Goal: Find specific page/section: Find specific page/section

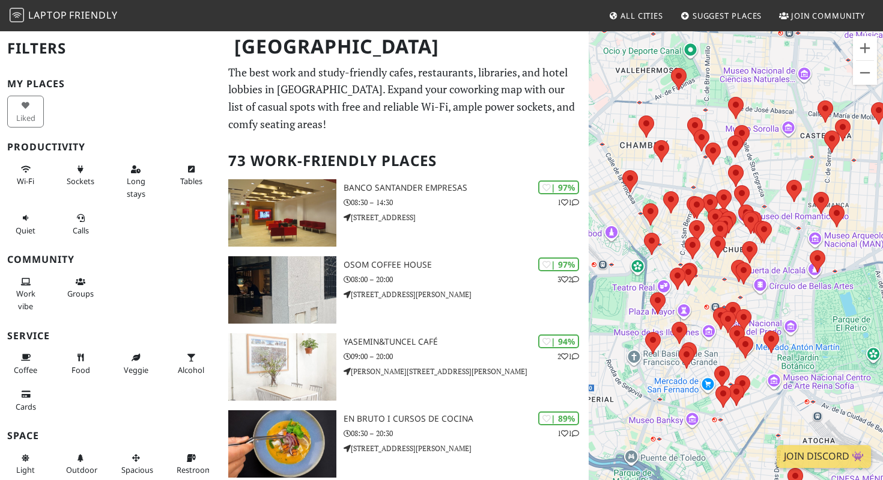
drag, startPoint x: 659, startPoint y: 298, endPoint x: 718, endPoint y: 276, distance: 62.4
click at [718, 276] on div at bounding box center [736, 270] width 294 height 480
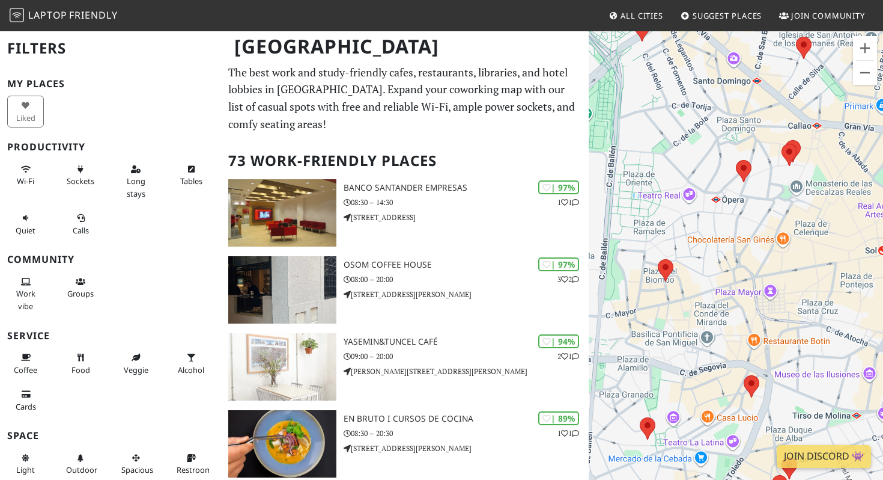
drag, startPoint x: 655, startPoint y: 277, endPoint x: 731, endPoint y: 267, distance: 76.9
click at [731, 269] on div at bounding box center [736, 270] width 294 height 480
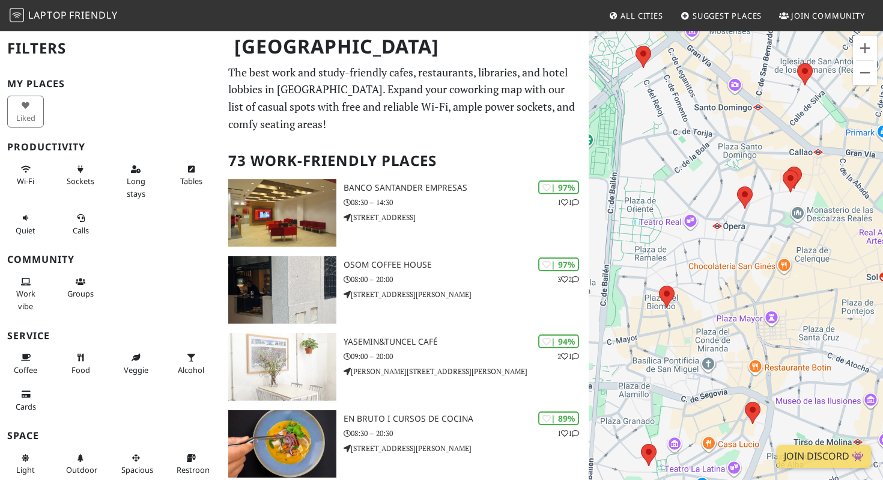
drag, startPoint x: 759, startPoint y: 282, endPoint x: 708, endPoint y: 309, distance: 57.8
click at [709, 310] on div at bounding box center [736, 270] width 294 height 480
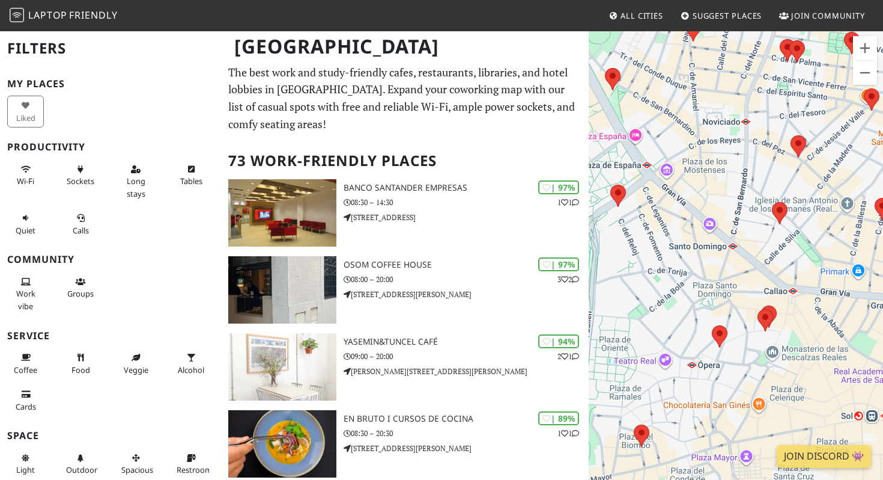
drag, startPoint x: 764, startPoint y: 119, endPoint x: 738, endPoint y: 263, distance: 146.0
click at [739, 263] on div at bounding box center [736, 270] width 294 height 480
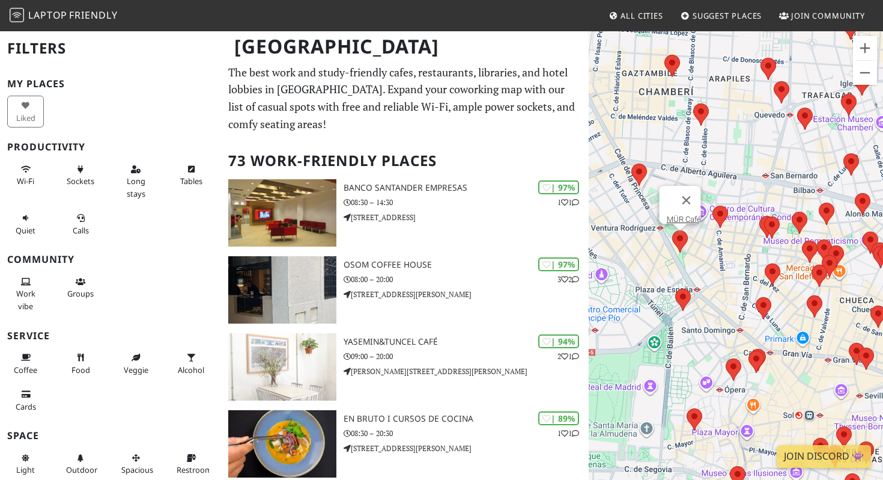
drag, startPoint x: 670, startPoint y: 306, endPoint x: 676, endPoint y: 243, distance: 62.7
click at [676, 243] on div at bounding box center [681, 241] width 16 height 22
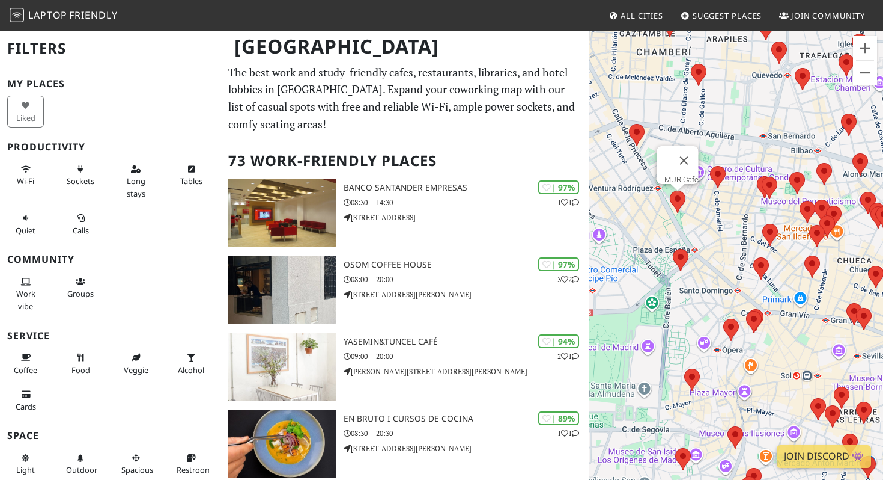
drag, startPoint x: 739, startPoint y: 304, endPoint x: 734, endPoint y: 255, distance: 48.9
click at [734, 255] on div "MÜR Café" at bounding box center [736, 270] width 294 height 480
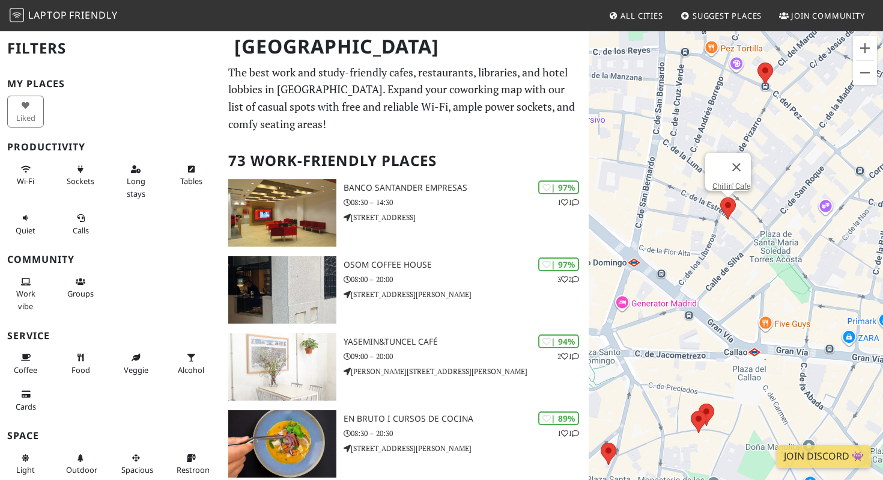
click at [721, 197] on area at bounding box center [721, 197] width 0 height 0
click at [727, 182] on link "Chillin' Cafe" at bounding box center [732, 186] width 38 height 9
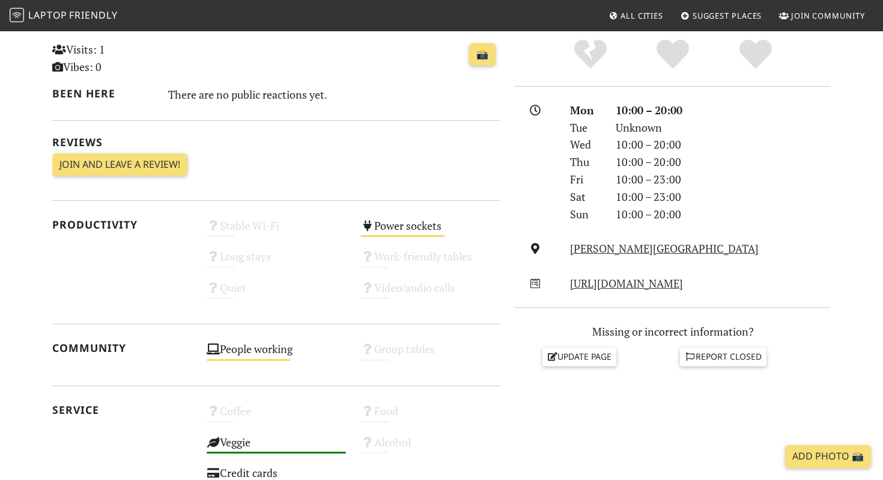
scroll to position [384, 0]
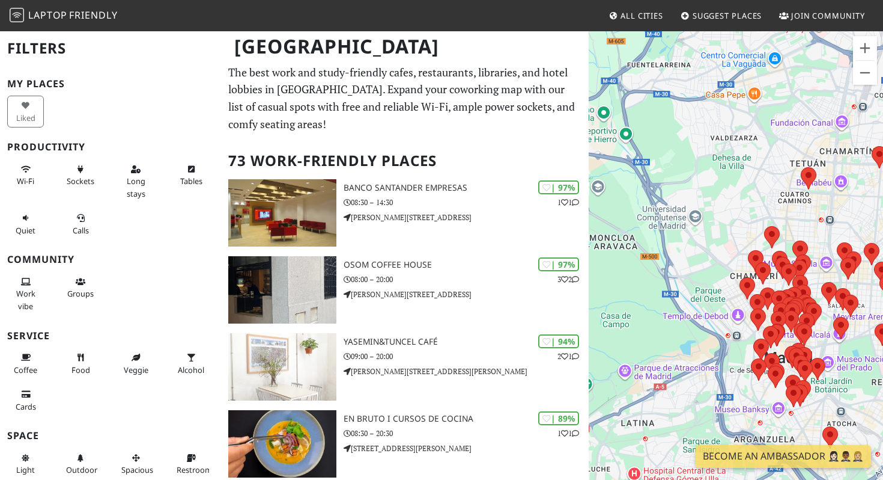
scroll to position [88, 0]
